Goal: Task Accomplishment & Management: Complete application form

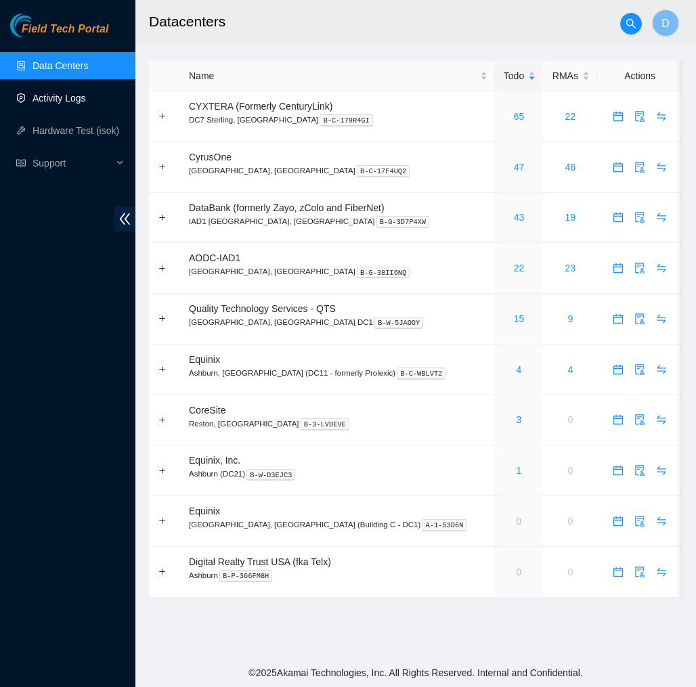
click at [66, 99] on link "Activity Logs" at bounding box center [59, 98] width 53 height 11
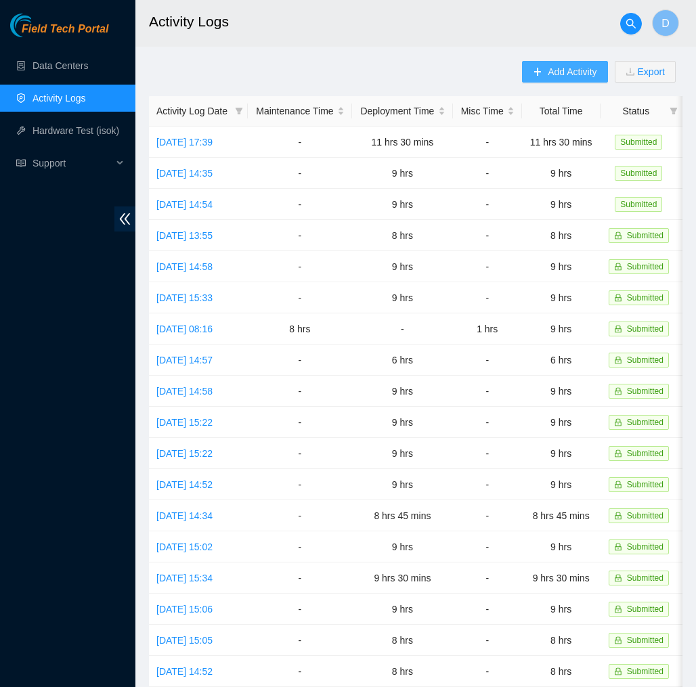
click at [573, 74] on span "Add Activity" at bounding box center [572, 71] width 49 height 15
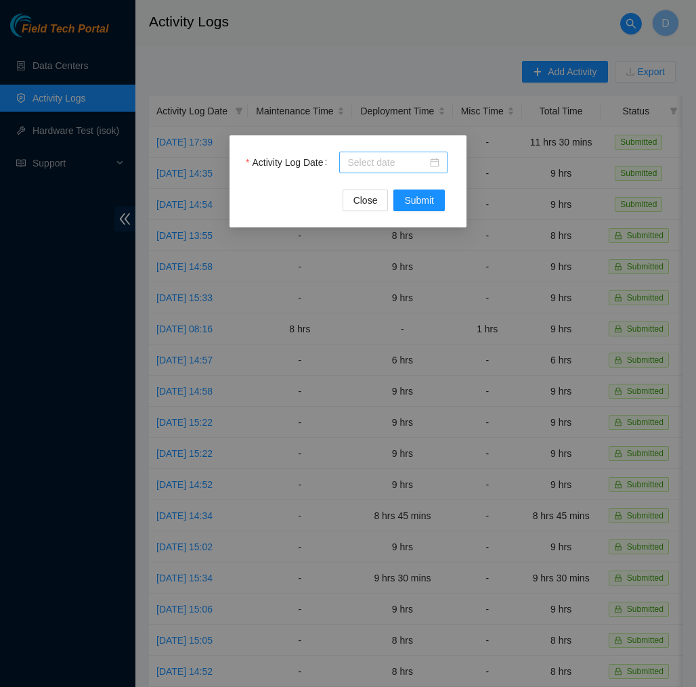
click at [401, 165] on input "Activity Log Date" at bounding box center [387, 162] width 80 height 15
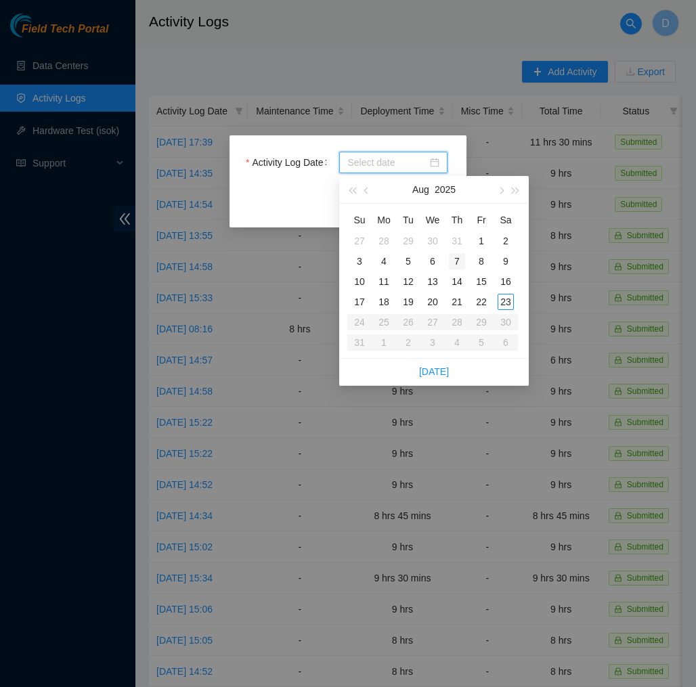
type input "[DATE]"
click at [504, 299] on div "23" at bounding box center [506, 302] width 16 height 16
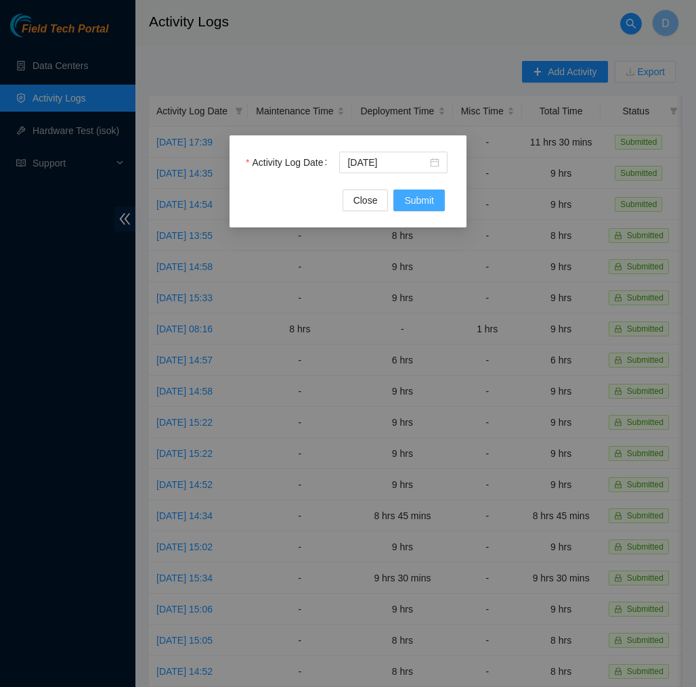
click at [426, 200] on span "Submit" at bounding box center [419, 200] width 30 height 15
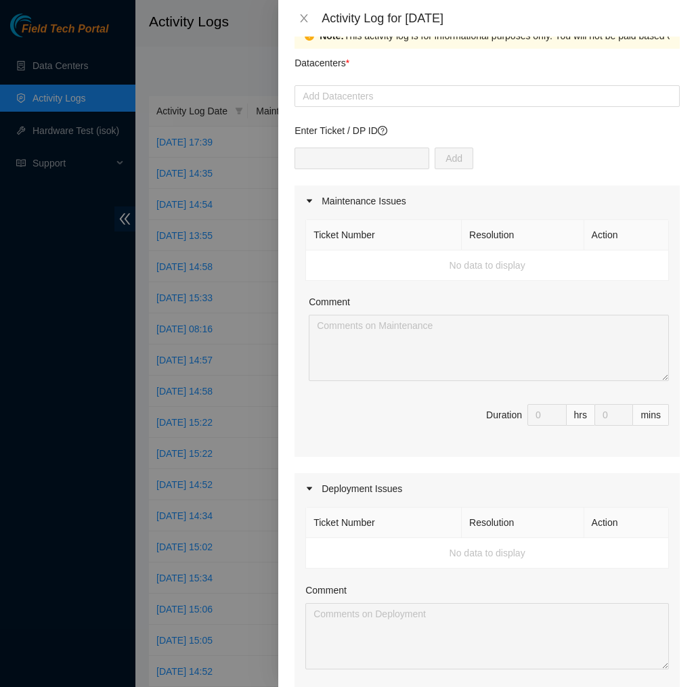
scroll to position [34, 0]
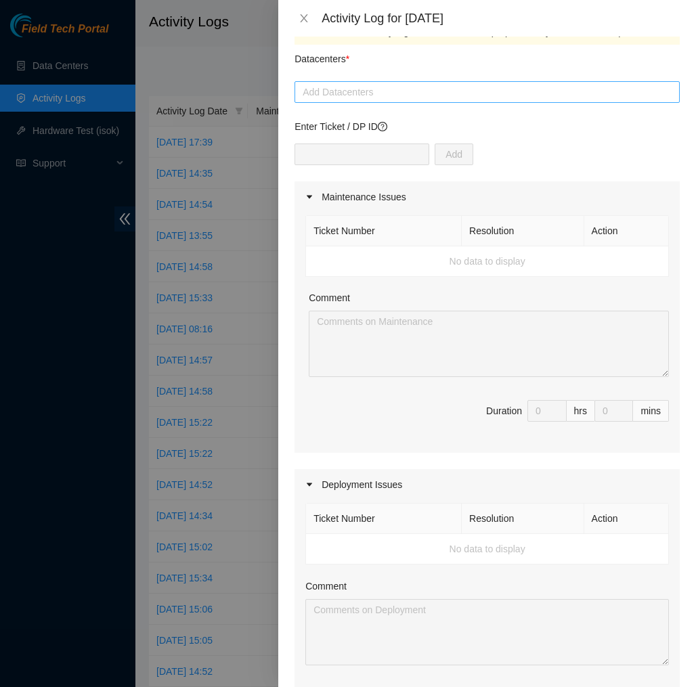
click at [414, 94] on div at bounding box center [487, 92] width 378 height 16
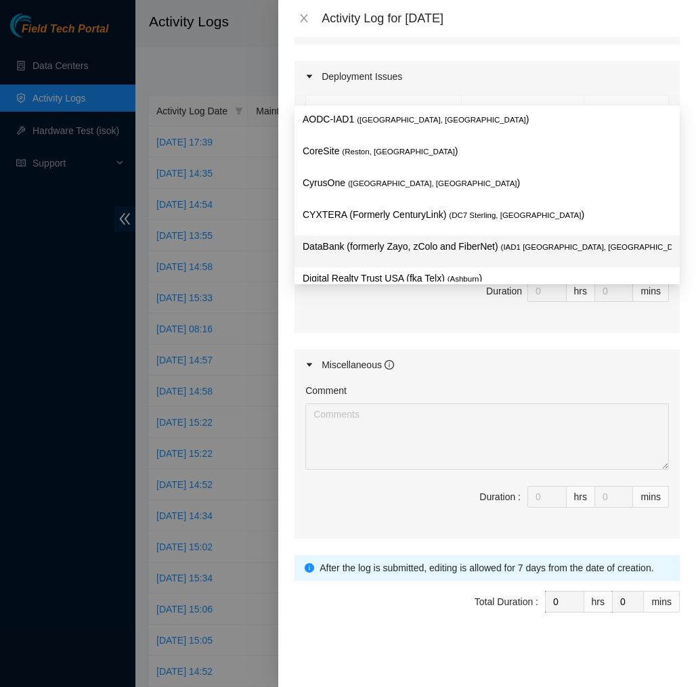
scroll to position [145, 0]
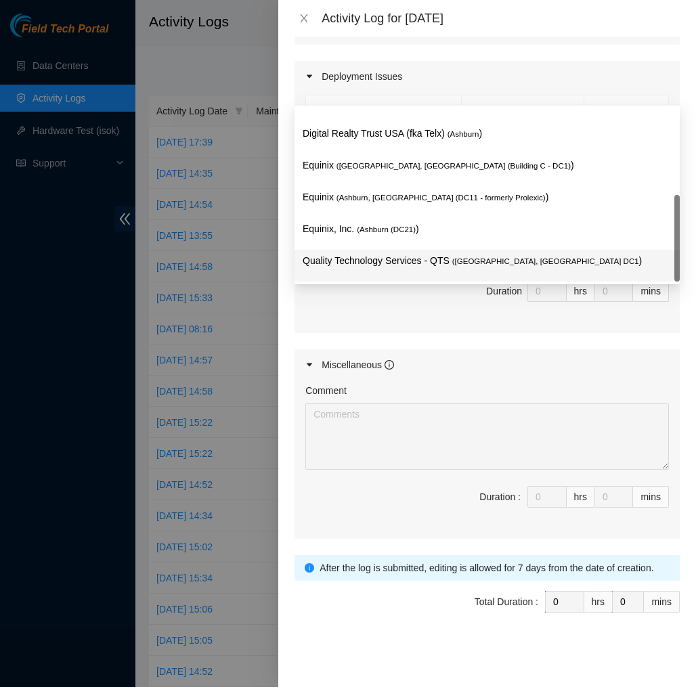
click at [423, 255] on p "Quality Technology Services - QTS ( [GEOGRAPHIC_DATA], [GEOGRAPHIC_DATA] DC1 )" at bounding box center [487, 261] width 369 height 16
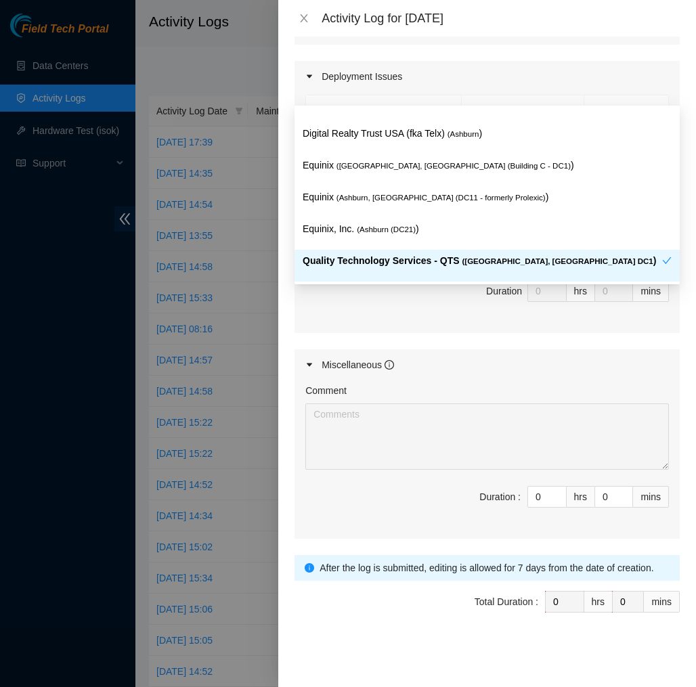
click at [409, 338] on div "Maintenance Issues Ticket Number Resolution Action No data to display Comment D…" at bounding box center [487, 156] width 385 height 766
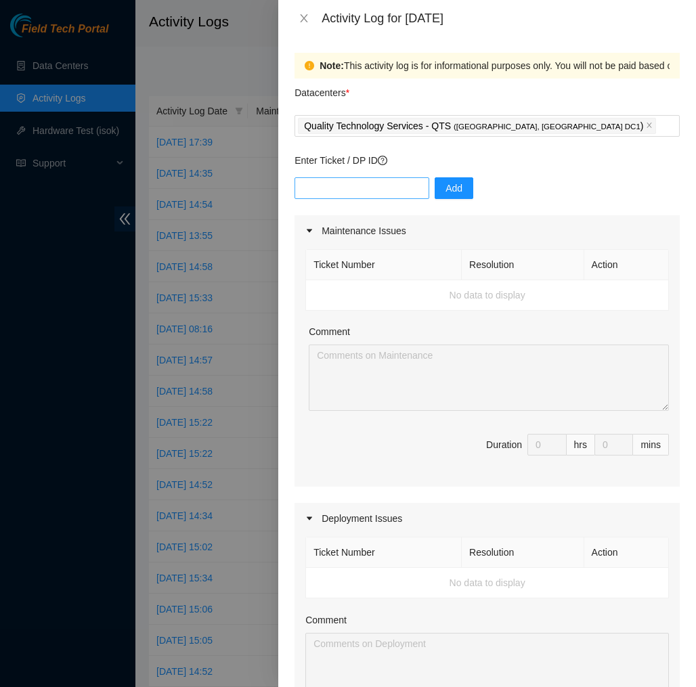
scroll to position [0, 0]
click at [389, 179] on input "text" at bounding box center [362, 188] width 135 height 22
type input "DP83145"
click at [460, 192] on span "Add" at bounding box center [454, 188] width 17 height 15
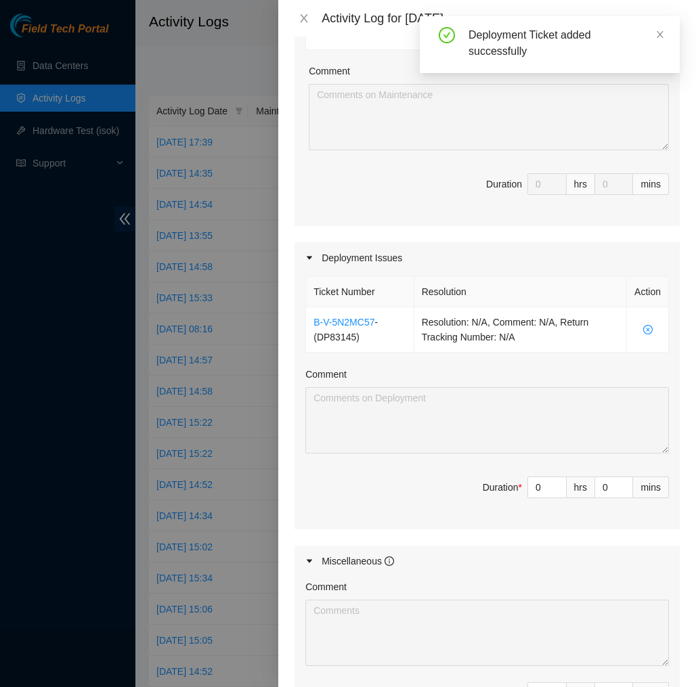
scroll to position [286, 0]
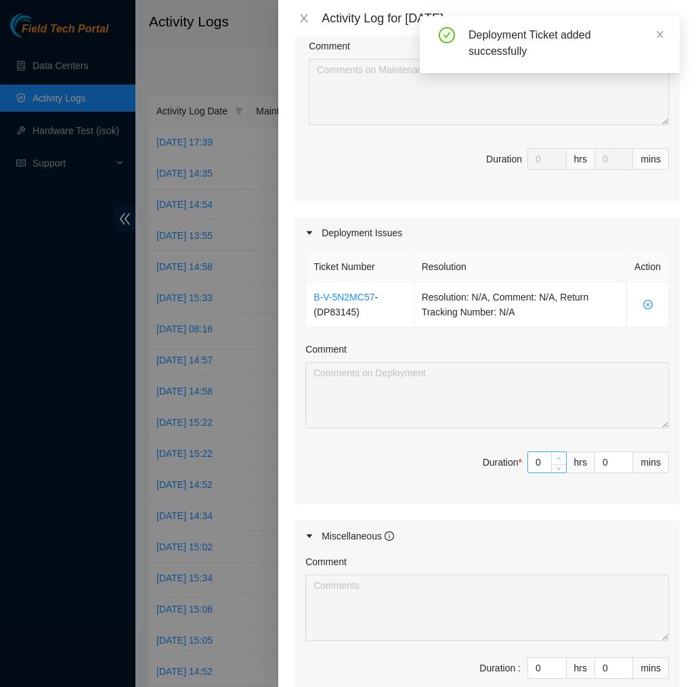
type input "1"
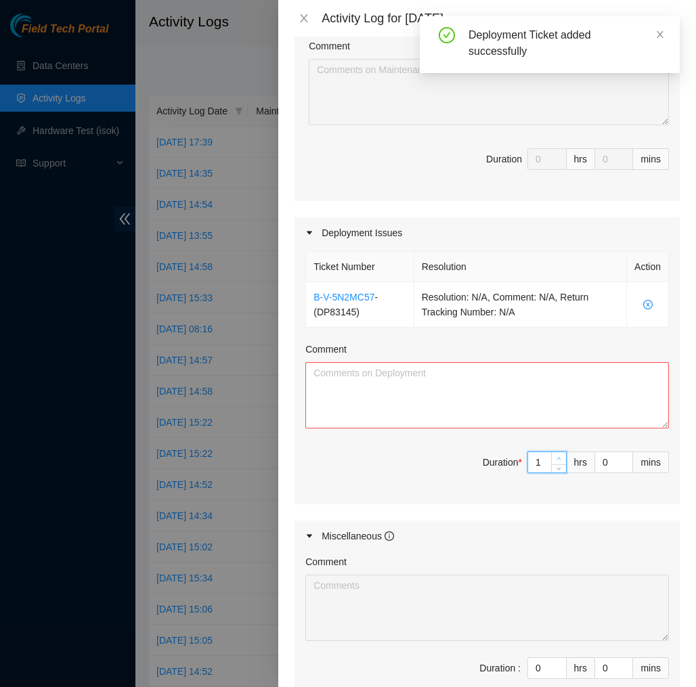
click at [557, 457] on icon "up" at bounding box center [559, 458] width 5 height 5
type input "2"
click at [557, 457] on icon "up" at bounding box center [559, 458] width 5 height 5
type input "3"
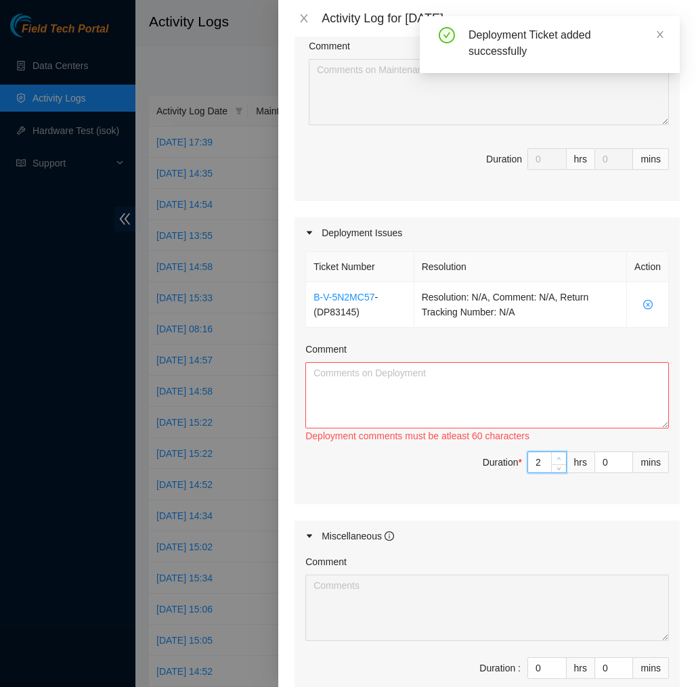
type input "3"
click at [557, 457] on icon "up" at bounding box center [559, 458] width 5 height 5
type input "4"
click at [557, 457] on icon "up" at bounding box center [559, 458] width 5 height 5
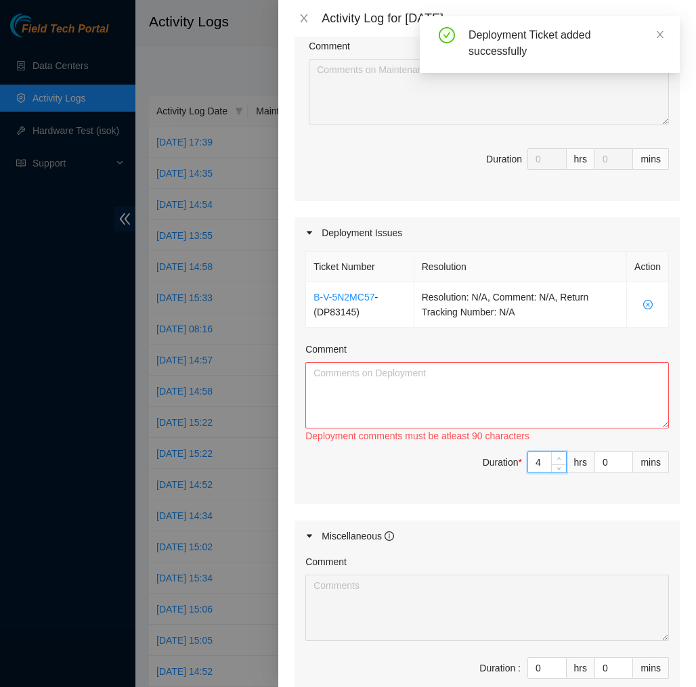
type input "5"
click at [557, 457] on icon "up" at bounding box center [559, 458] width 5 height 5
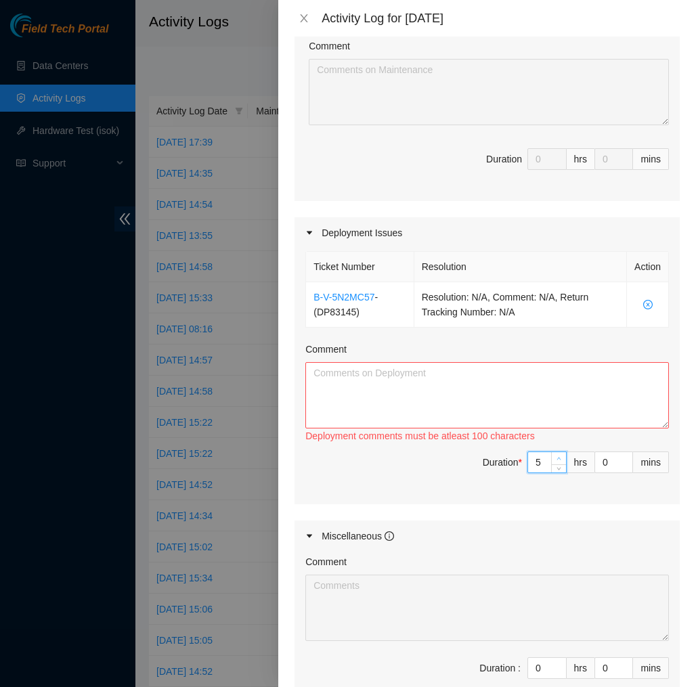
type input "6"
click at [557, 457] on icon "up" at bounding box center [559, 458] width 5 height 5
type input "7"
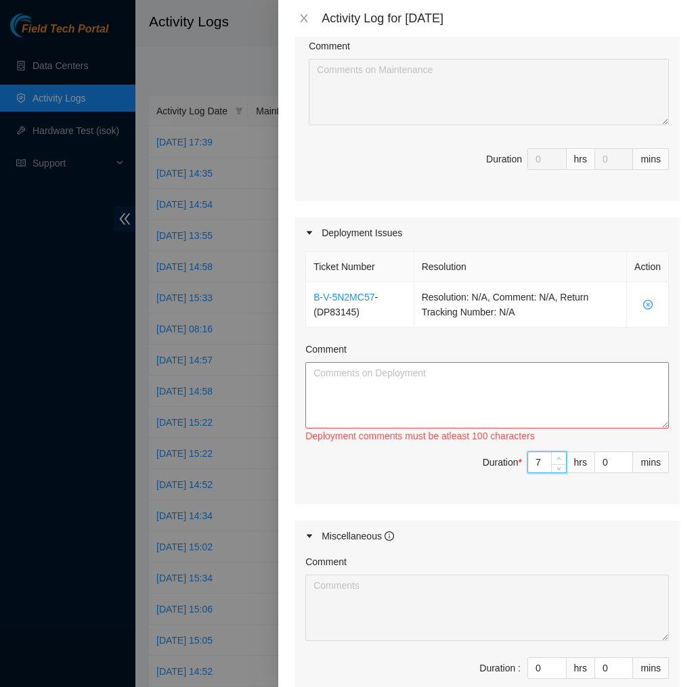
click at [557, 457] on icon "up" at bounding box center [559, 458] width 5 height 5
type input "6"
click at [561, 471] on span "Decrease Value" at bounding box center [558, 466] width 15 height 12
type input "1"
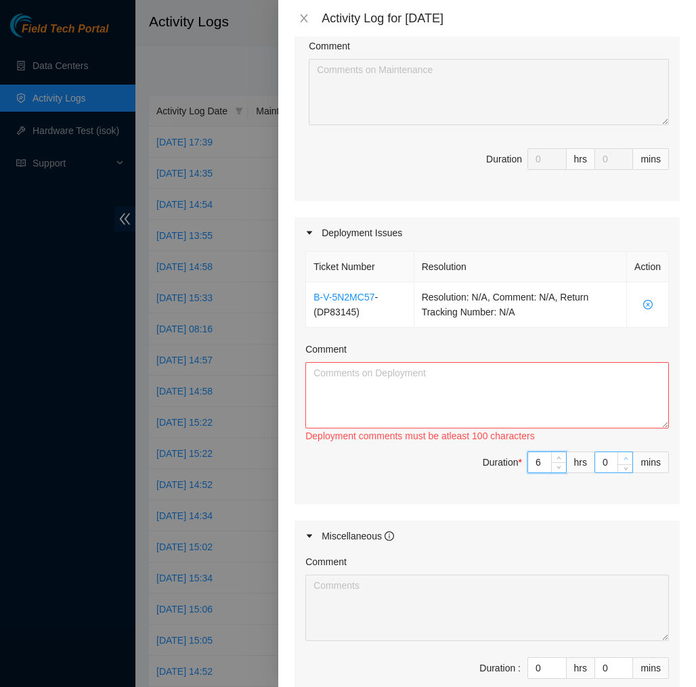
type input "1"
type input "2"
type input "3"
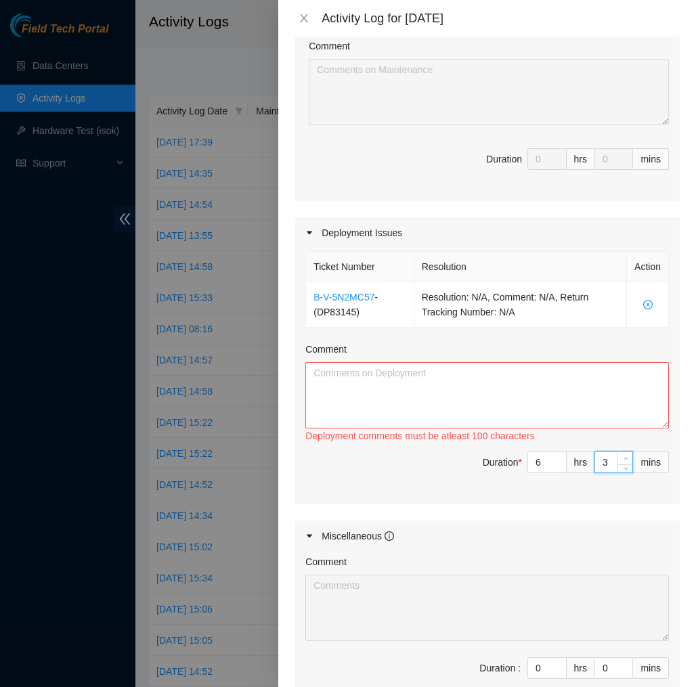
type input "4"
type input "5"
type input "6"
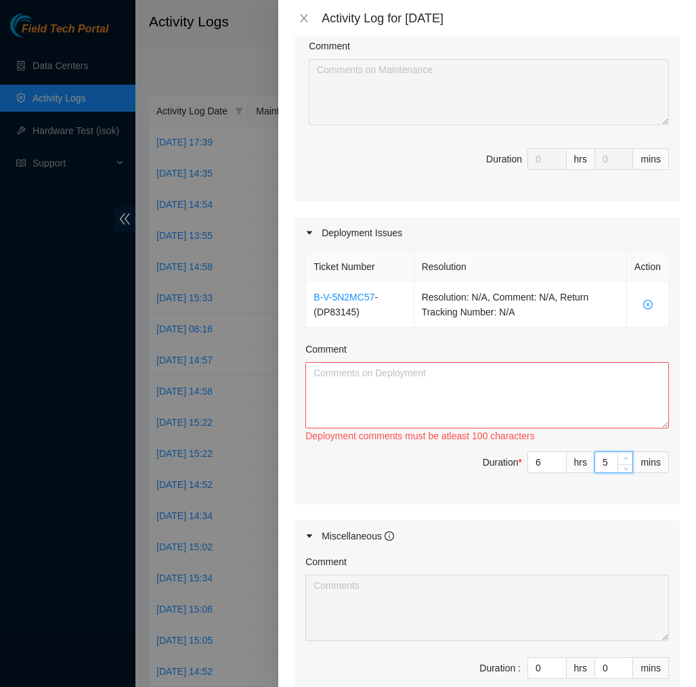
type input "6"
type input "7"
type input "8"
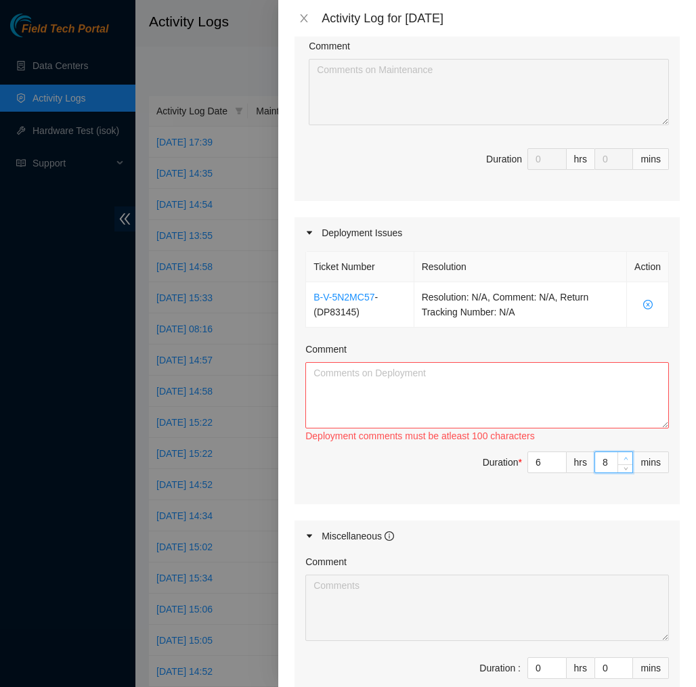
type input "9"
type input "10"
type input "11"
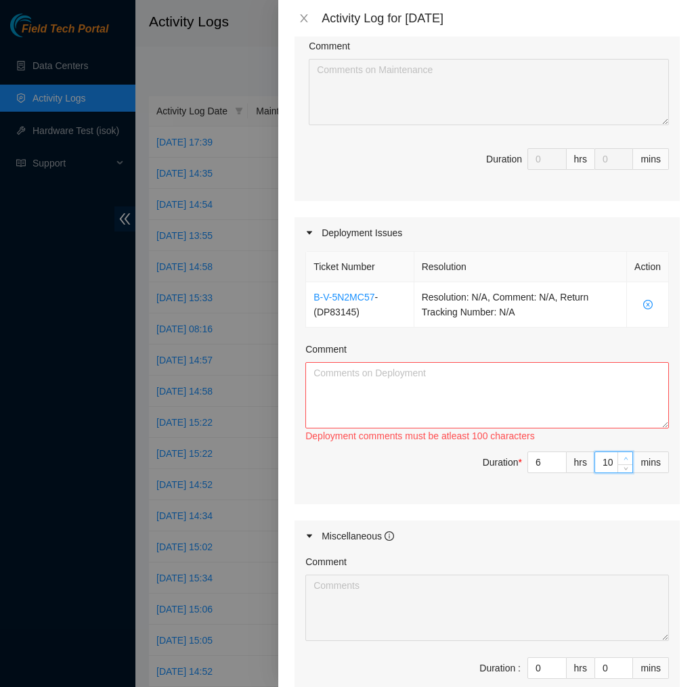
type input "11"
type input "12"
type input "13"
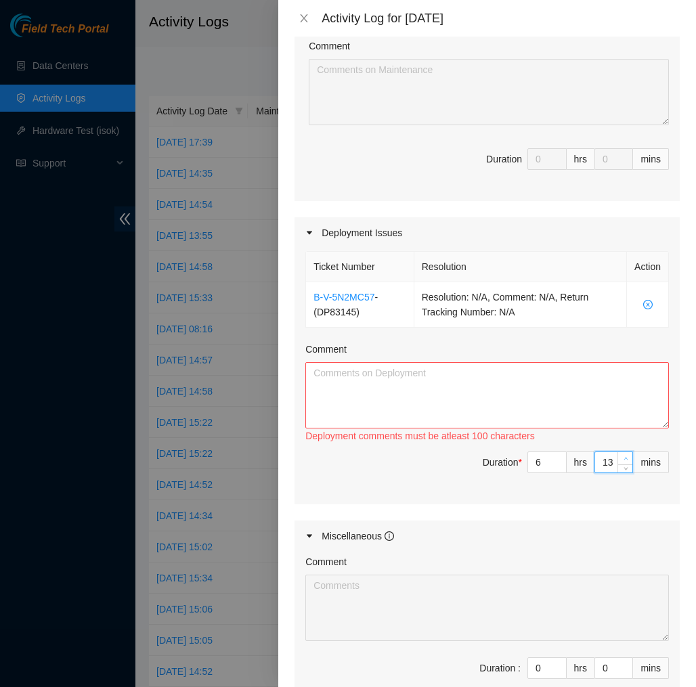
type input "14"
type input "15"
type input "16"
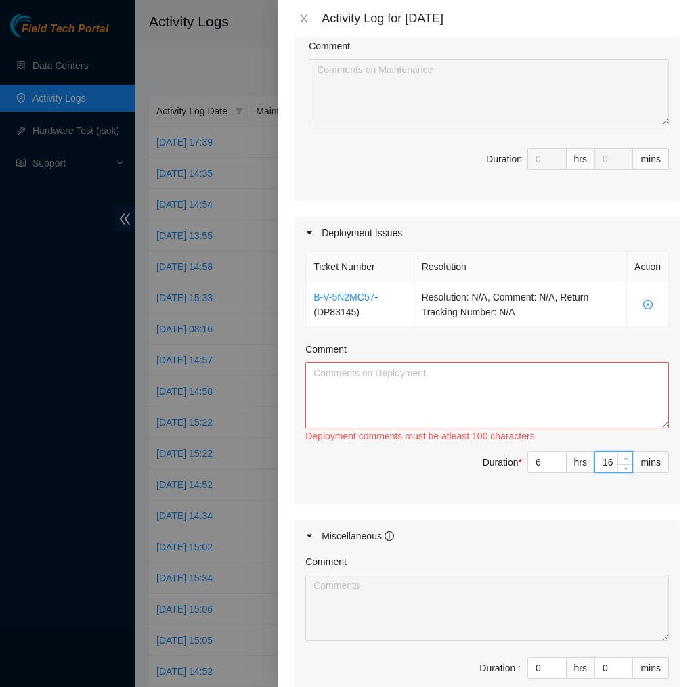
type input "16"
type input "17"
type input "18"
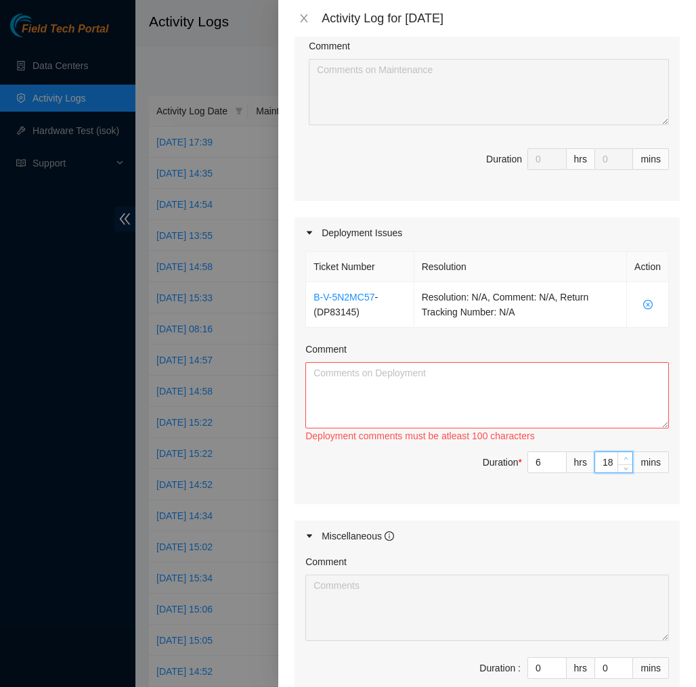
type input "19"
type input "20"
type input "21"
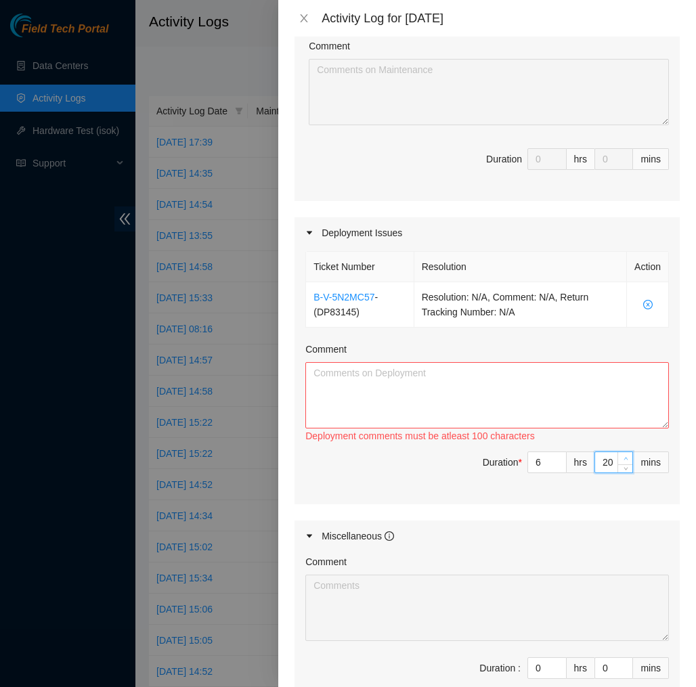
type input "21"
click at [626, 458] on icon "up" at bounding box center [626, 459] width 4 height 3
type input "22"
type input "23"
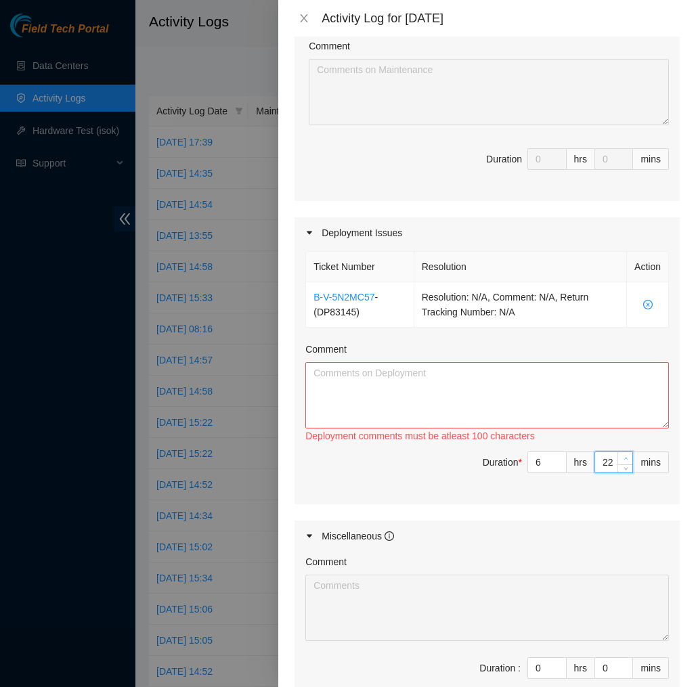
type input "23"
click at [626, 458] on icon "up" at bounding box center [626, 459] width 4 height 3
type input "24"
click at [626, 458] on icon "up" at bounding box center [626, 459] width 4 height 3
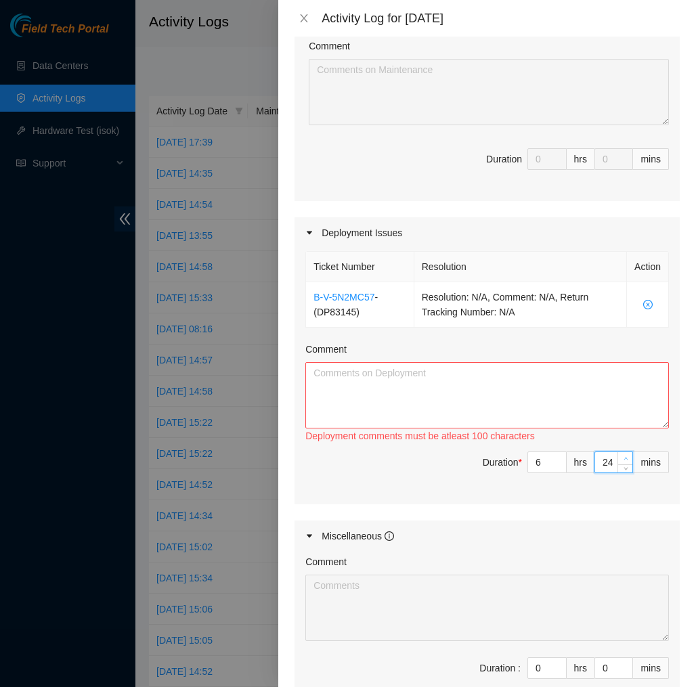
type input "25"
click at [626, 458] on icon "up" at bounding box center [626, 459] width 4 height 3
type input "26"
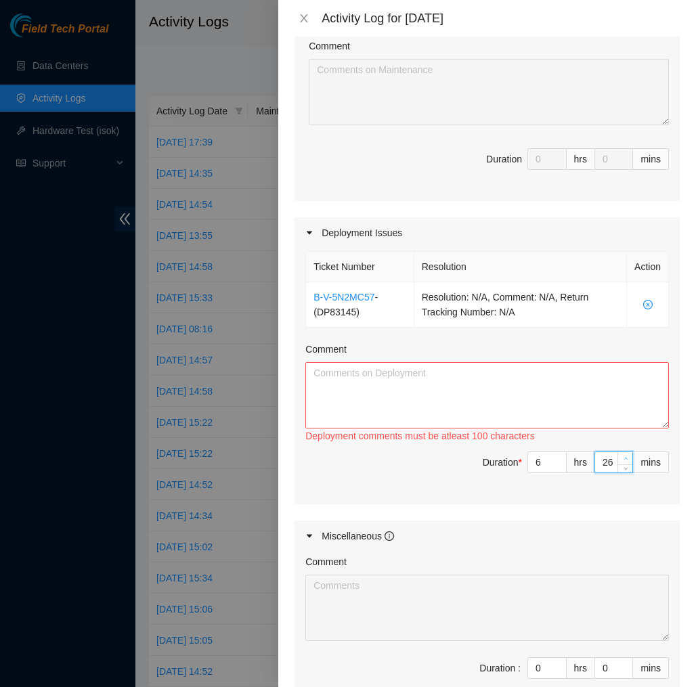
click at [626, 458] on icon "up" at bounding box center [626, 459] width 4 height 3
type input "27"
click at [626, 458] on icon "up" at bounding box center [626, 459] width 4 height 3
type input "28"
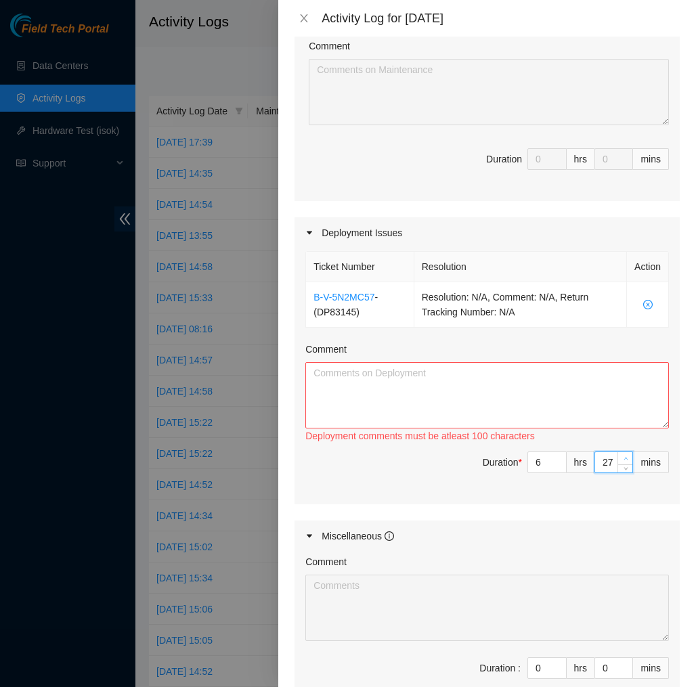
type input "28"
click at [626, 458] on icon "up" at bounding box center [626, 459] width 4 height 3
type input "29"
click at [626, 458] on icon "up" at bounding box center [626, 459] width 4 height 3
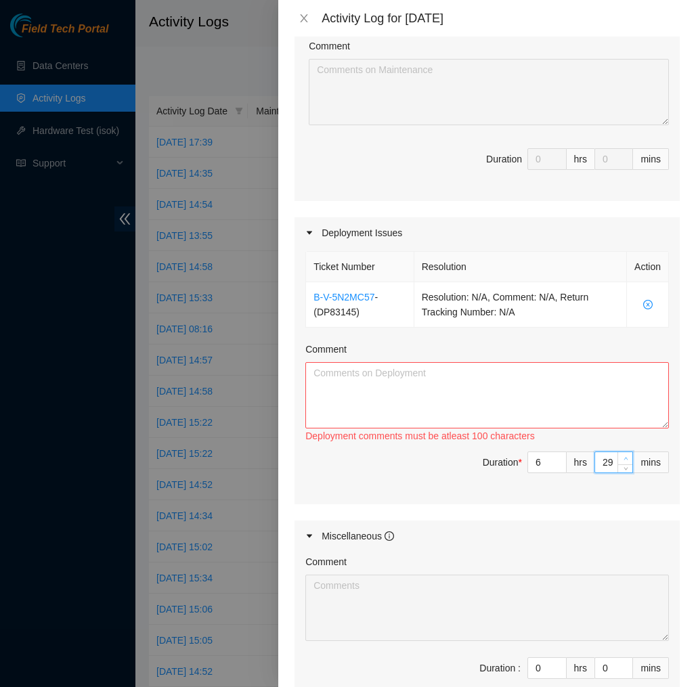
type input "30"
click at [626, 458] on icon "up" at bounding box center [626, 459] width 4 height 3
type input "31"
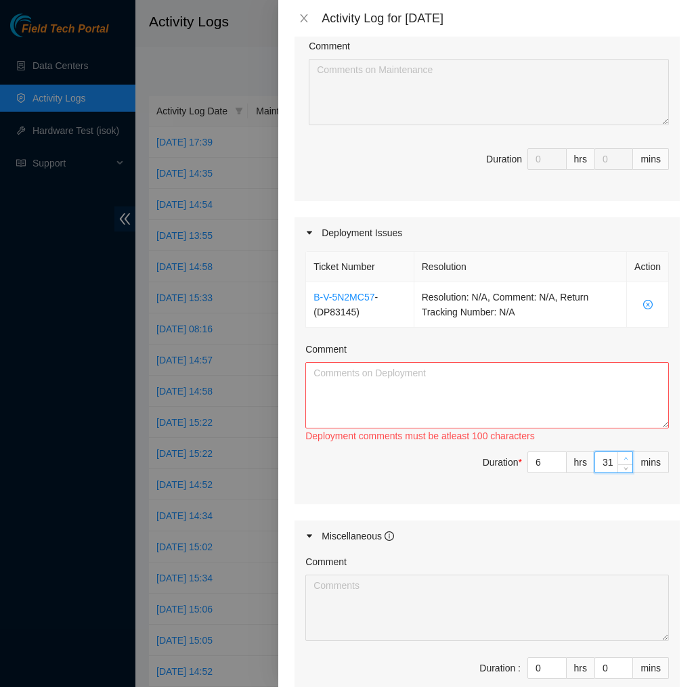
click at [626, 458] on icon "up" at bounding box center [626, 459] width 4 height 3
type input "30"
click at [626, 467] on icon "down" at bounding box center [626, 466] width 5 height 5
click at [613, 415] on textarea "Comment" at bounding box center [487, 395] width 364 height 66
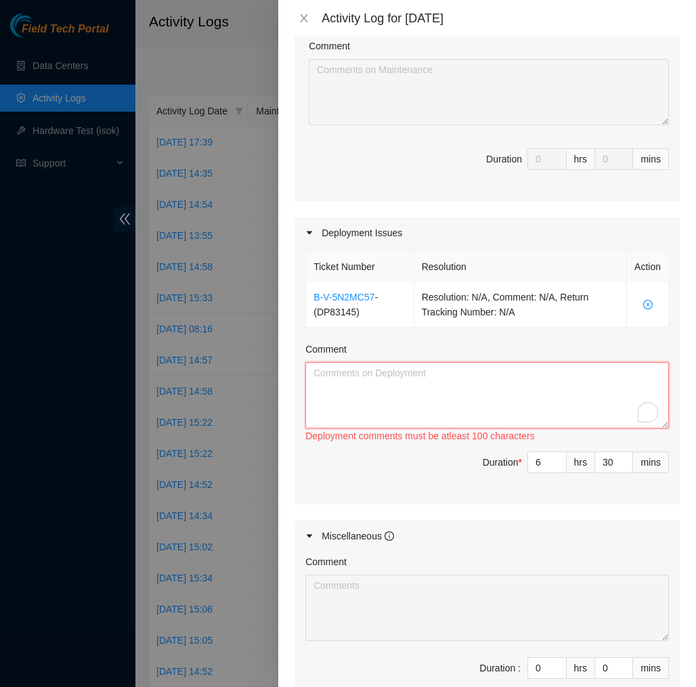
paste textarea "EOD DP83145 [DATE], I completed installing all the fiber cables into the correc…"
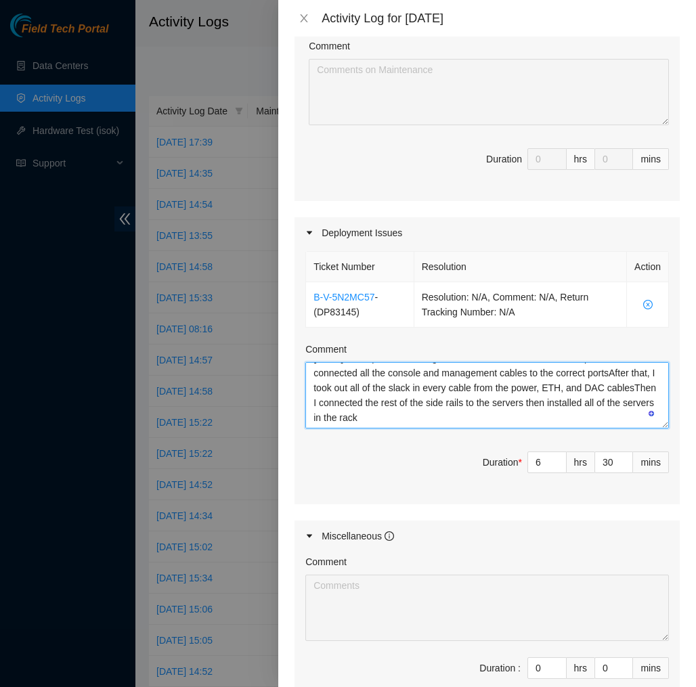
scroll to position [0, 0]
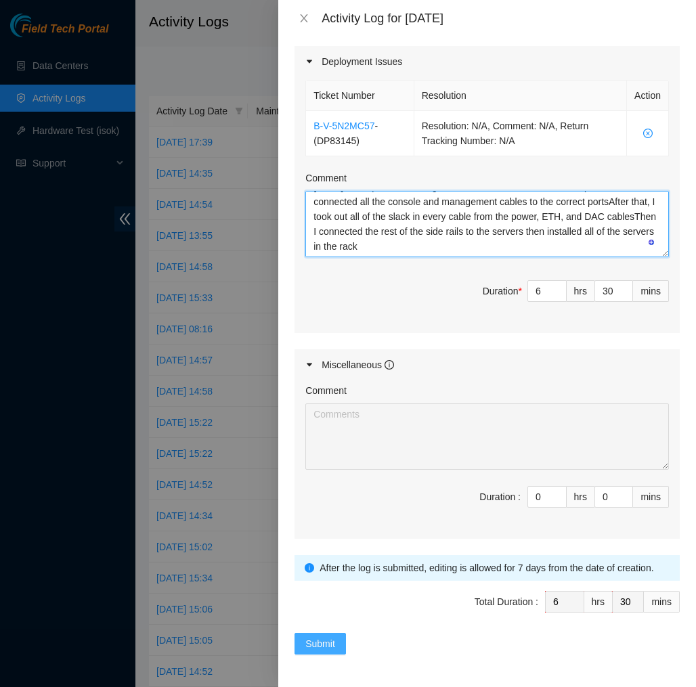
type textarea "EOD DP83145 [DATE], I completed installing all the fiber cables into the correc…"
click at [324, 645] on span "Submit" at bounding box center [320, 643] width 30 height 15
